Goal: Check status: Check status

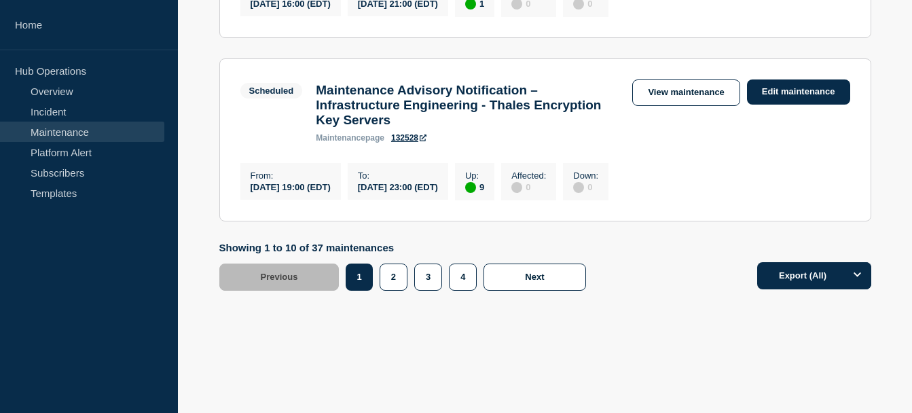
click at [47, 136] on link "Maintenance" at bounding box center [82, 132] width 164 height 20
click at [51, 124] on link "Maintenance" at bounding box center [82, 132] width 164 height 20
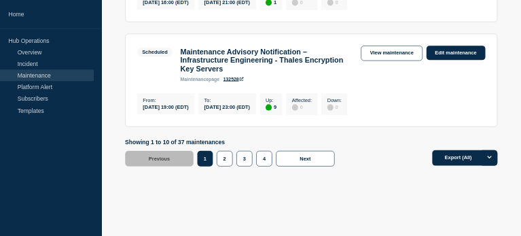
scroll to position [1888, 0]
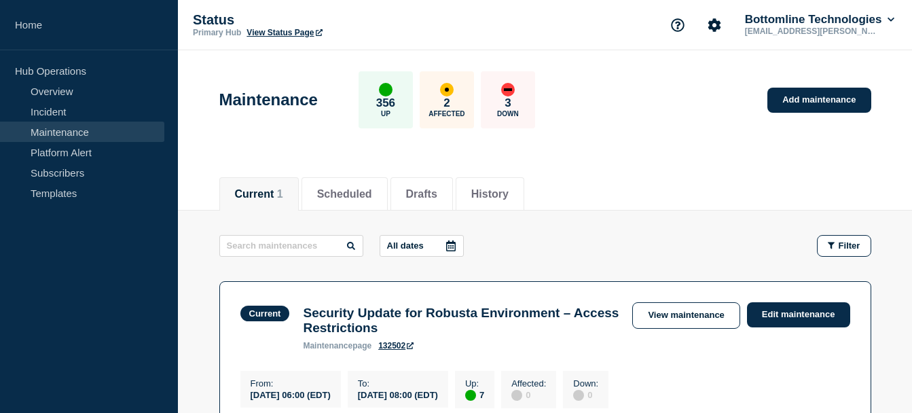
click at [80, 126] on link "Maintenance" at bounding box center [82, 132] width 164 height 20
click at [352, 191] on button "Scheduled" at bounding box center [344, 194] width 55 height 12
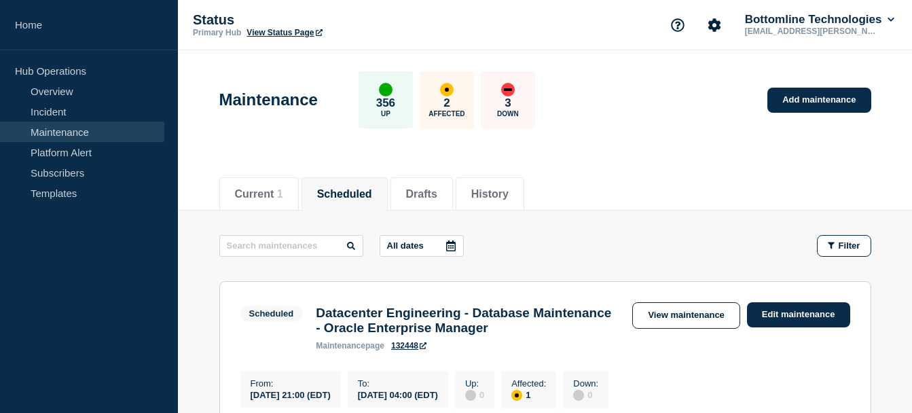
click at [456, 235] on icon at bounding box center [451, 245] width 10 height 11
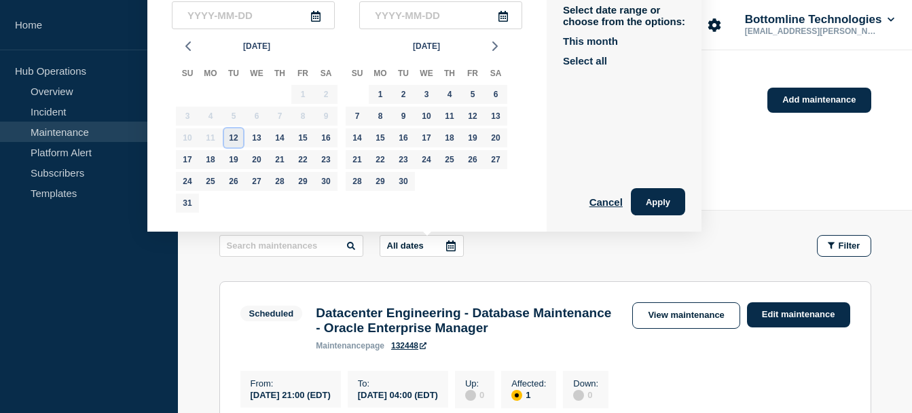
click at [230, 136] on div "12" at bounding box center [233, 137] width 19 height 19
type input "2025-08-12"
click at [234, 177] on div "26" at bounding box center [233, 181] width 19 height 19
type input "2025-08-26"
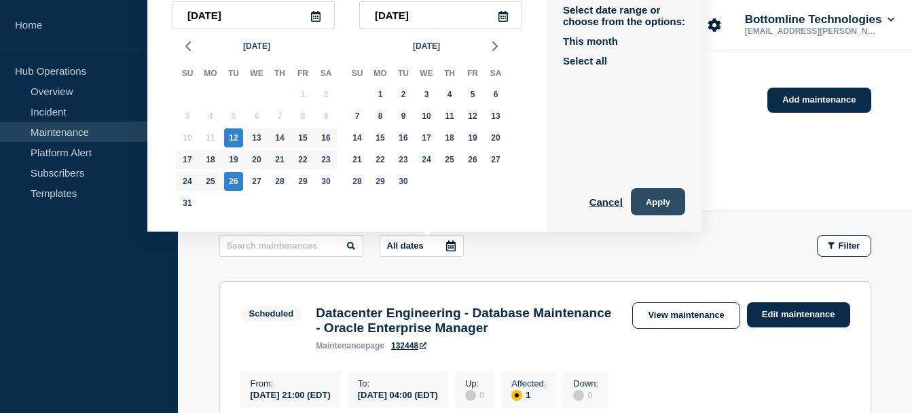
click at [526, 197] on button "Apply" at bounding box center [658, 201] width 54 height 27
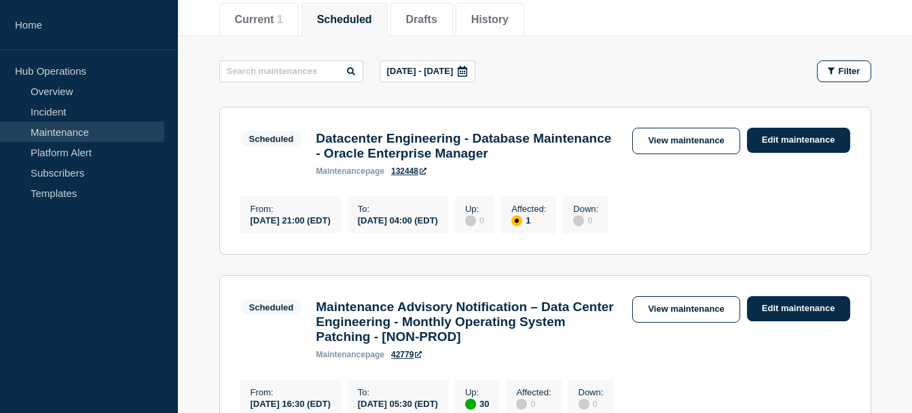
scroll to position [178, 0]
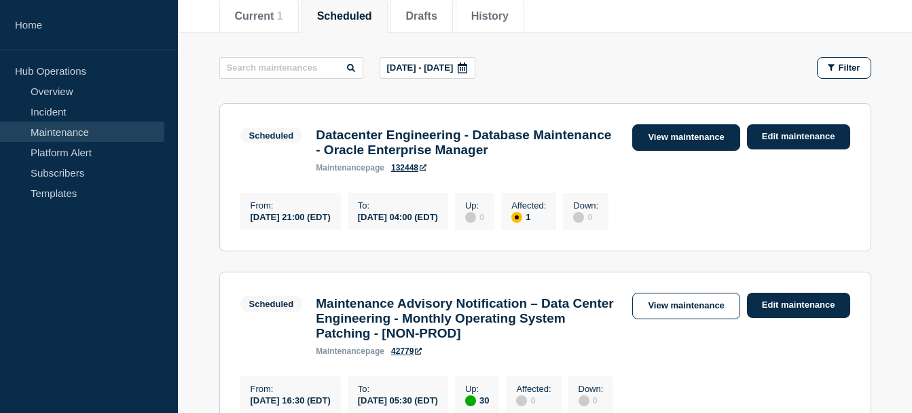
click at [526, 134] on link "View maintenance" at bounding box center [685, 137] width 107 height 26
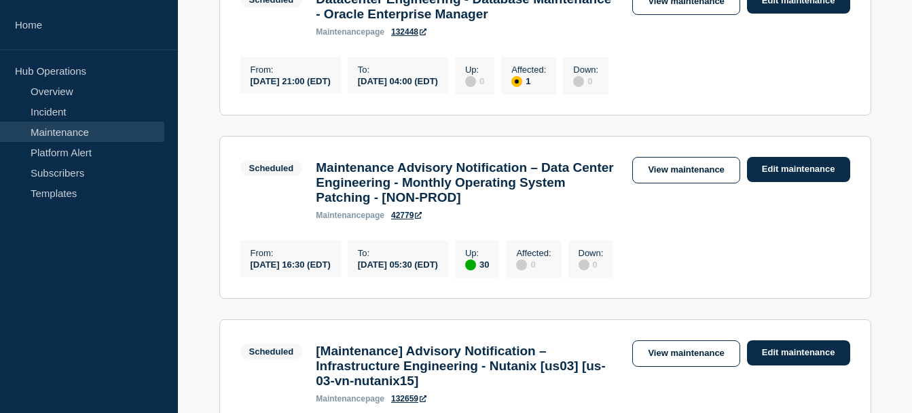
scroll to position [318, 0]
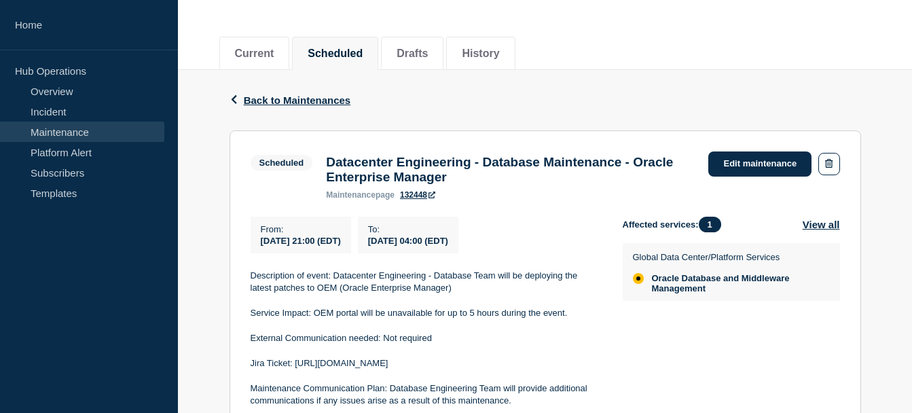
scroll to position [149, 0]
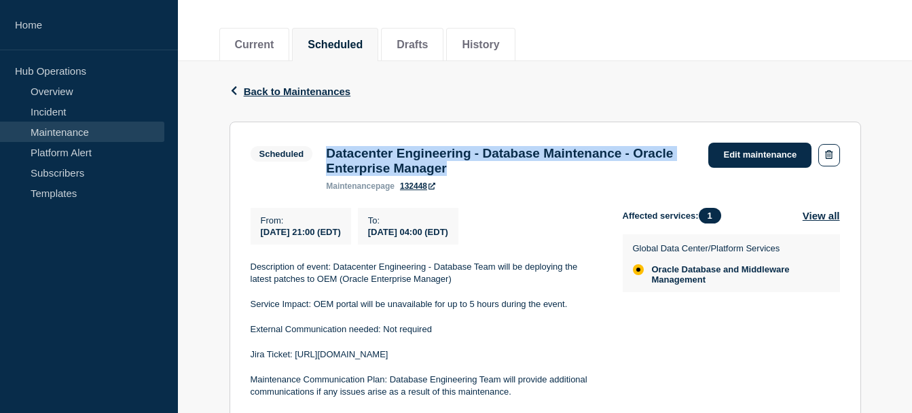
drag, startPoint x: 523, startPoint y: 175, endPoint x: 328, endPoint y: 157, distance: 195.7
click at [328, 157] on h3 "Datacenter Engineering - Database Maintenance - Oracle Enterprise Manager" at bounding box center [510, 161] width 369 height 30
copy h3 "Datacenter Engineering - Database Maintenance - Oracle Enterprise Manager"
